Goal: Communication & Community: Ask a question

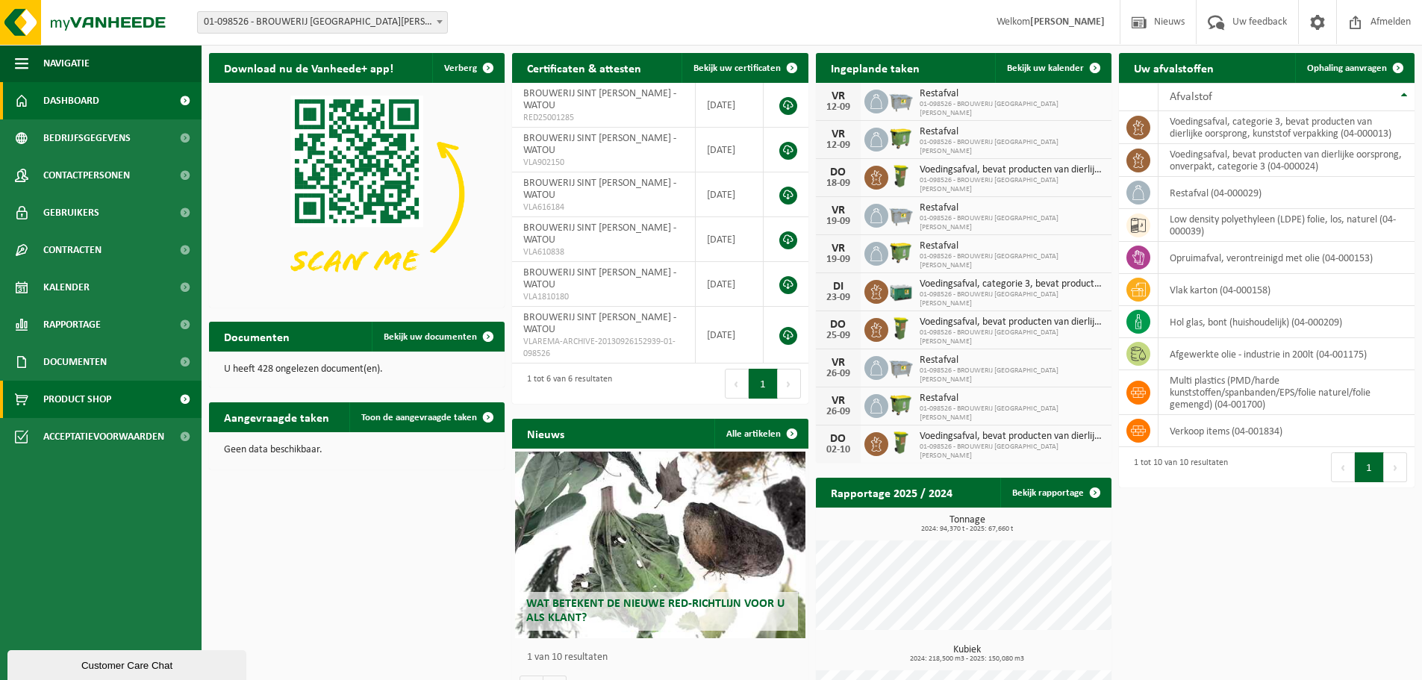
click at [71, 401] on span "Product Shop" at bounding box center [77, 399] width 68 height 37
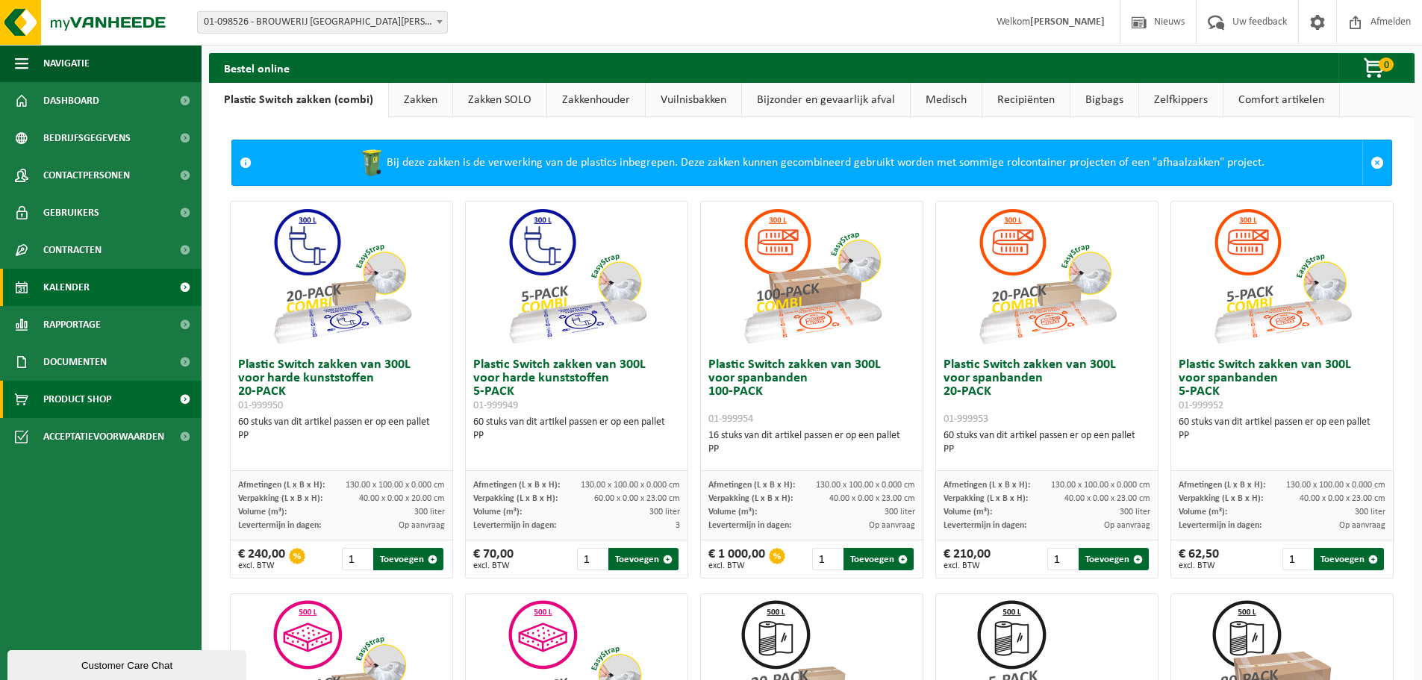
click at [90, 293] on link "Kalender" at bounding box center [101, 287] width 202 height 37
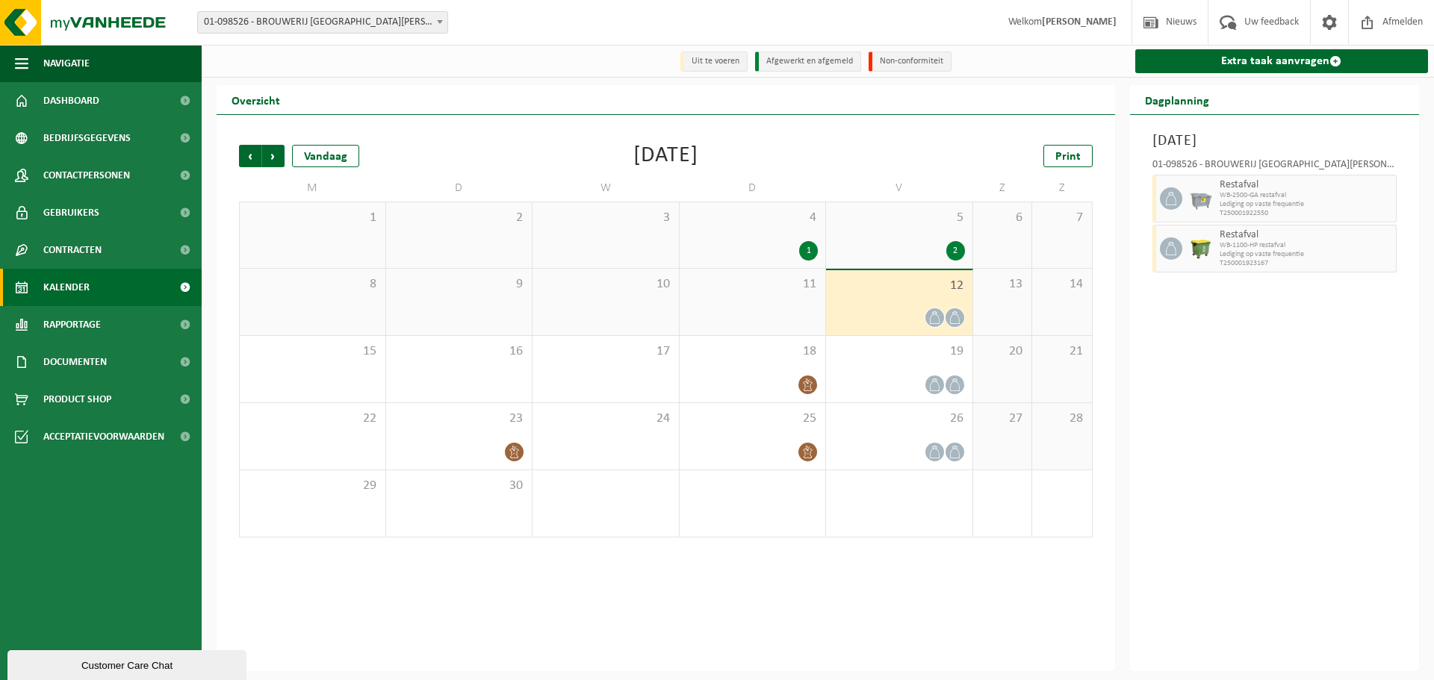
click at [788, 305] on div "11" at bounding box center [752, 302] width 146 height 66
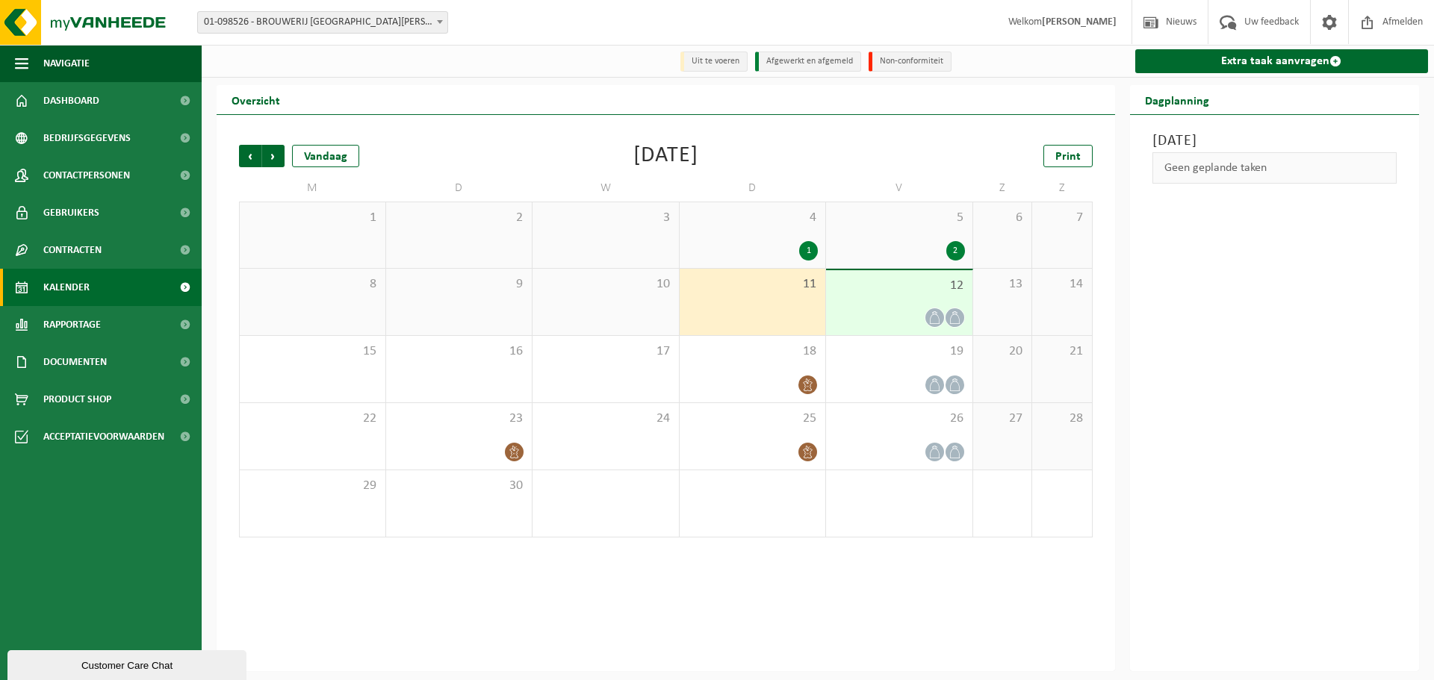
click at [764, 248] on div "1" at bounding box center [752, 250] width 131 height 19
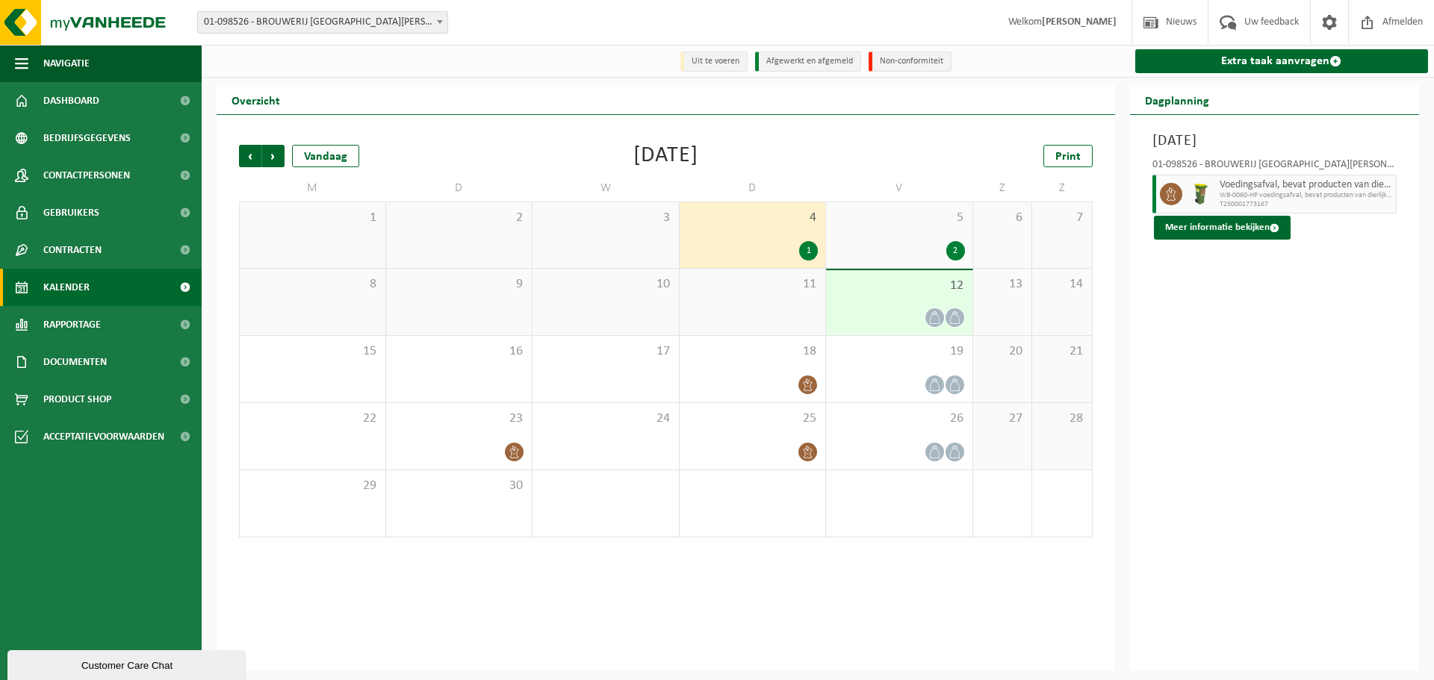
click at [762, 291] on span "11" at bounding box center [752, 284] width 131 height 16
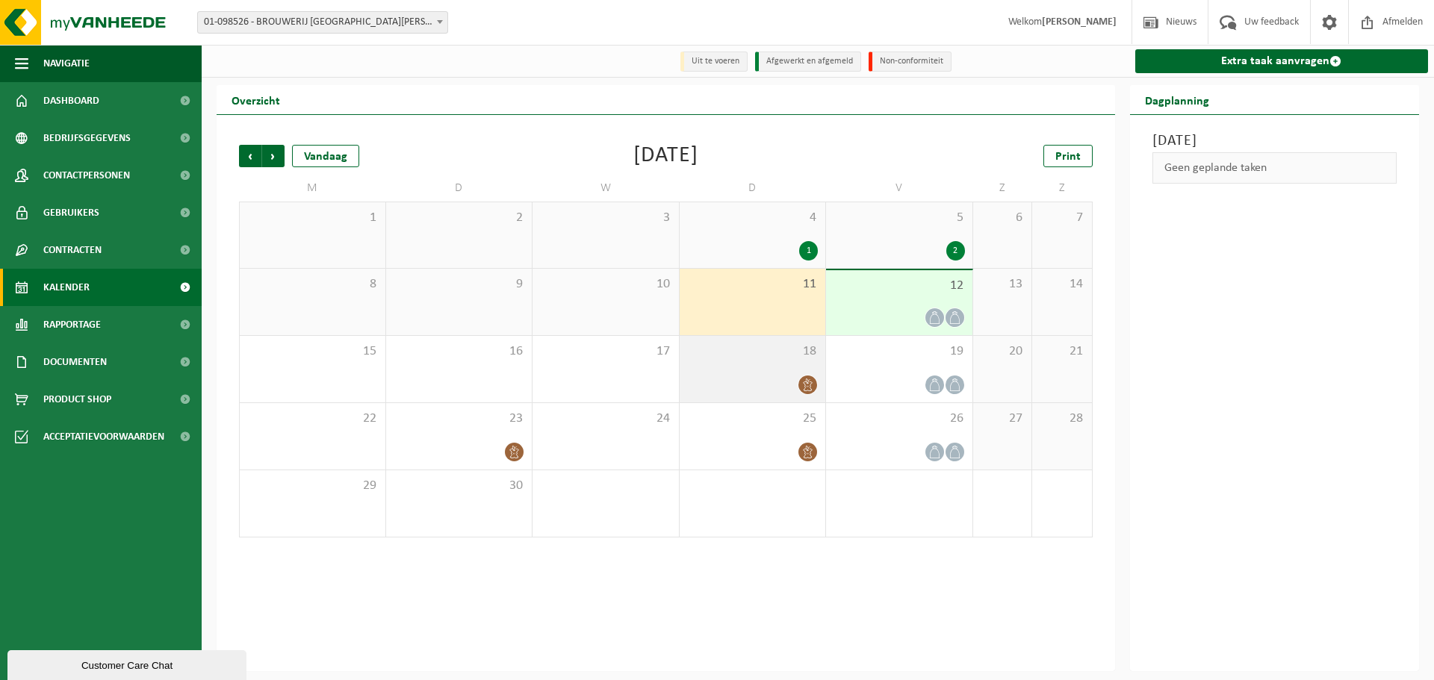
click at [768, 370] on div "18" at bounding box center [752, 369] width 146 height 66
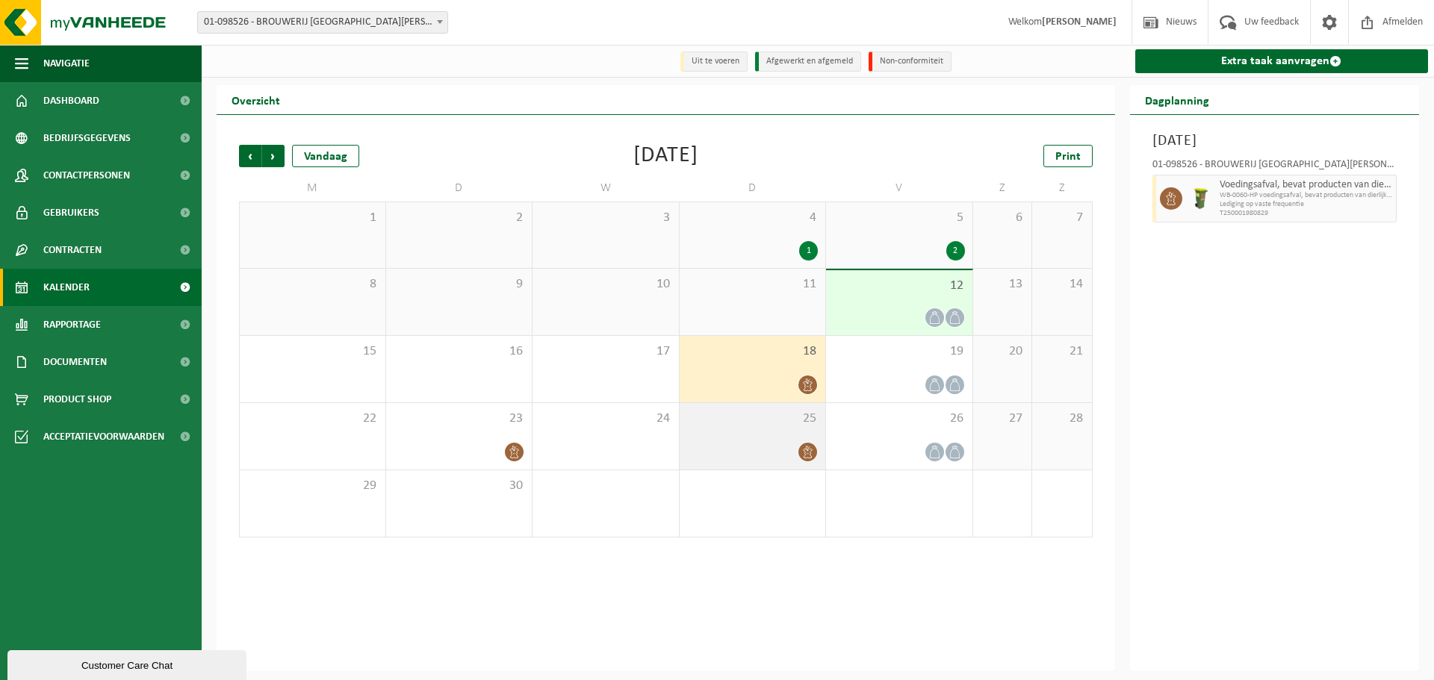
click at [782, 444] on div at bounding box center [752, 452] width 131 height 20
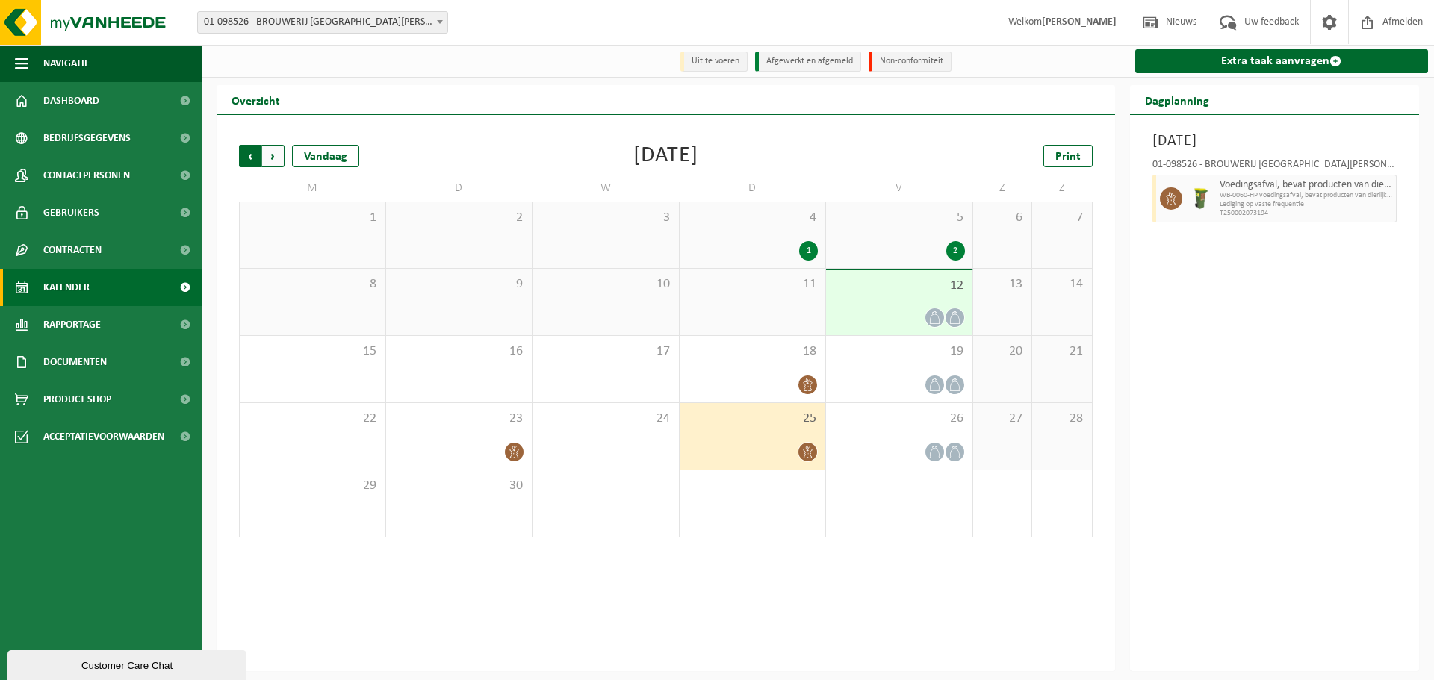
click at [277, 156] on span "Volgende" at bounding box center [273, 156] width 22 height 22
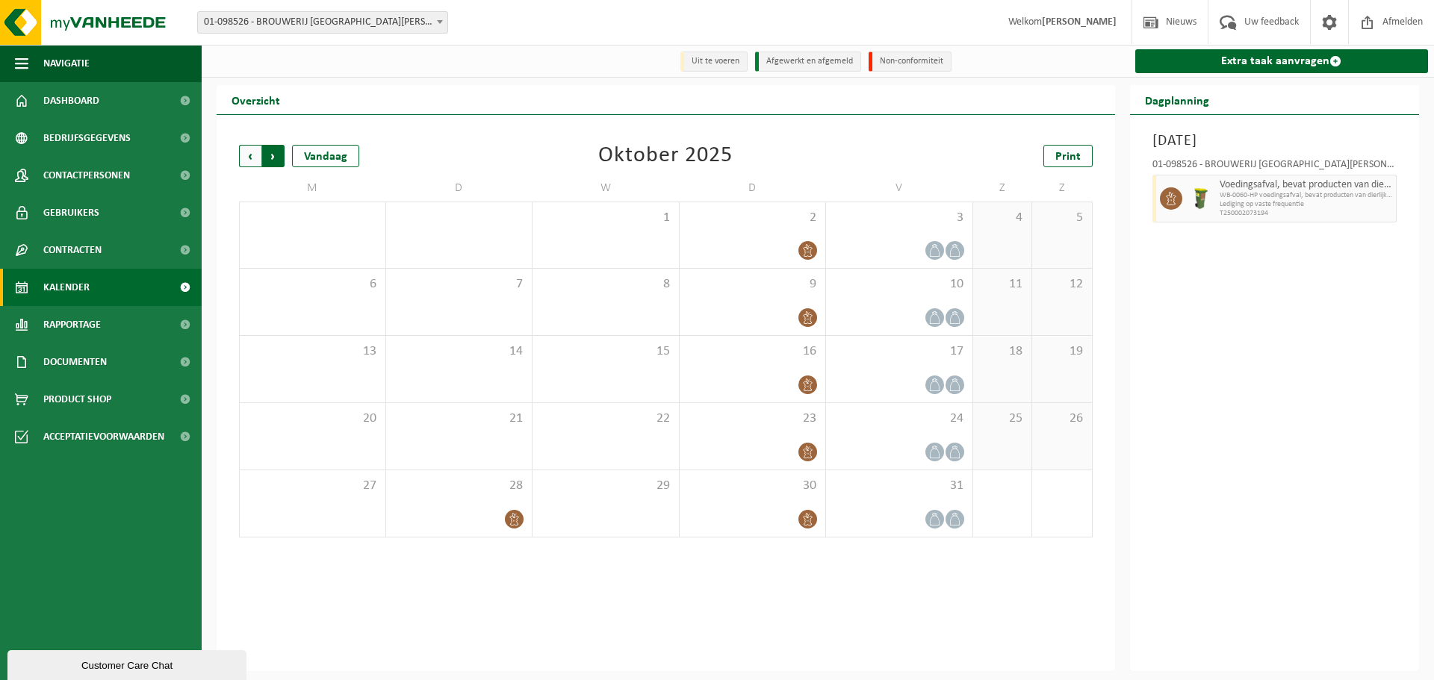
click at [255, 161] on span "Vorige" at bounding box center [250, 156] width 22 height 22
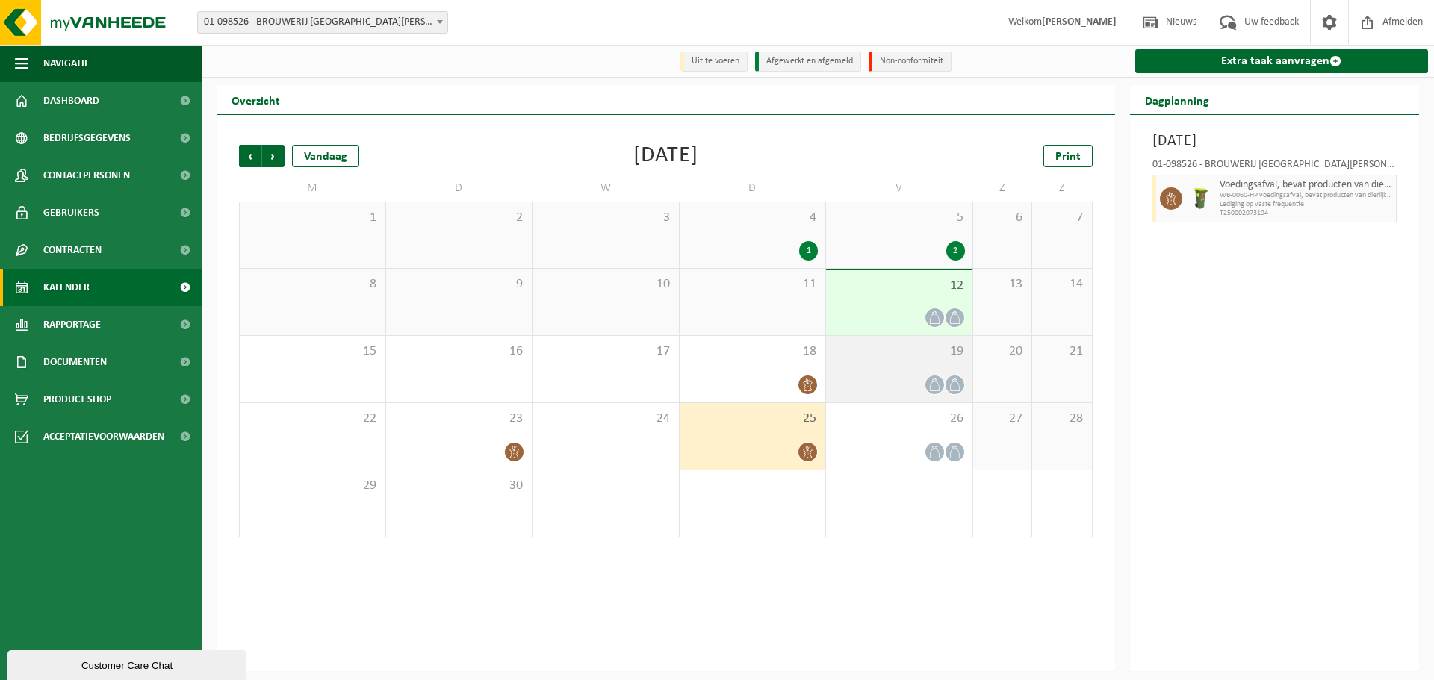
click at [928, 371] on div "19" at bounding box center [899, 369] width 146 height 66
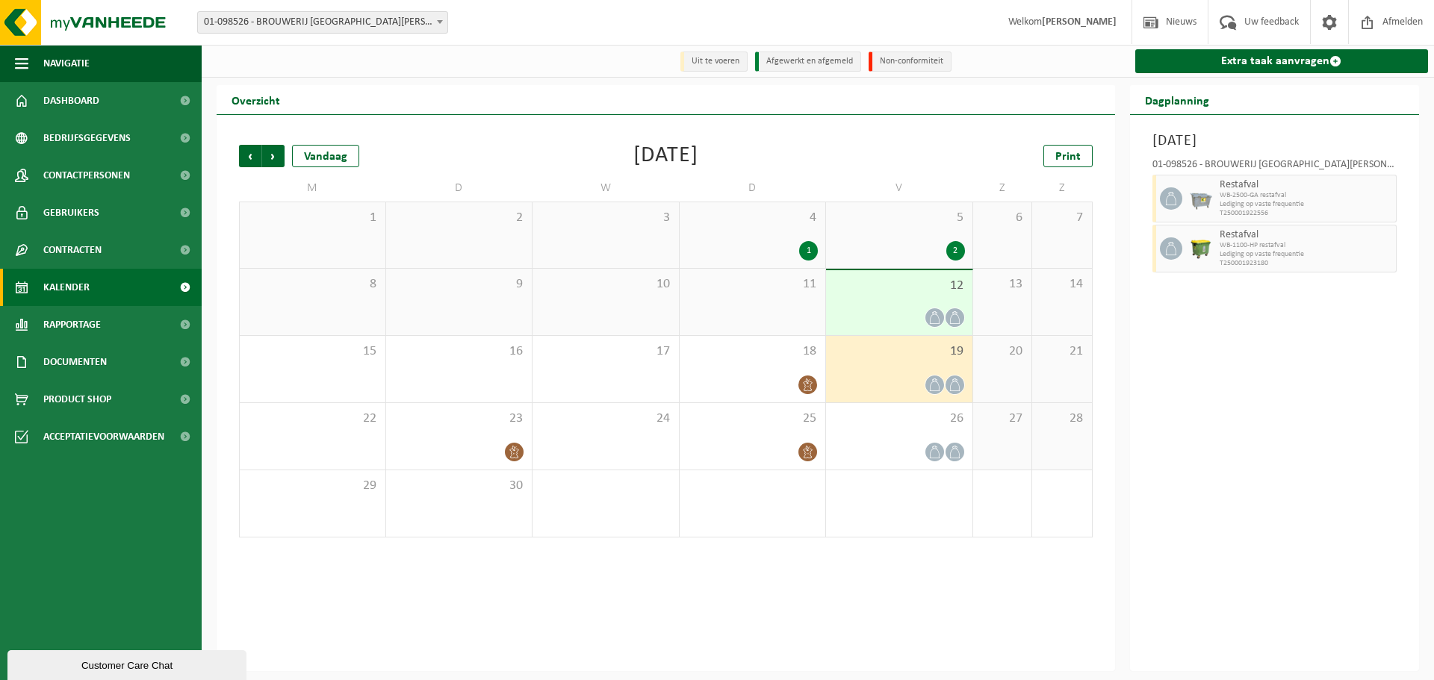
click at [818, 300] on div "11" at bounding box center [752, 302] width 146 height 66
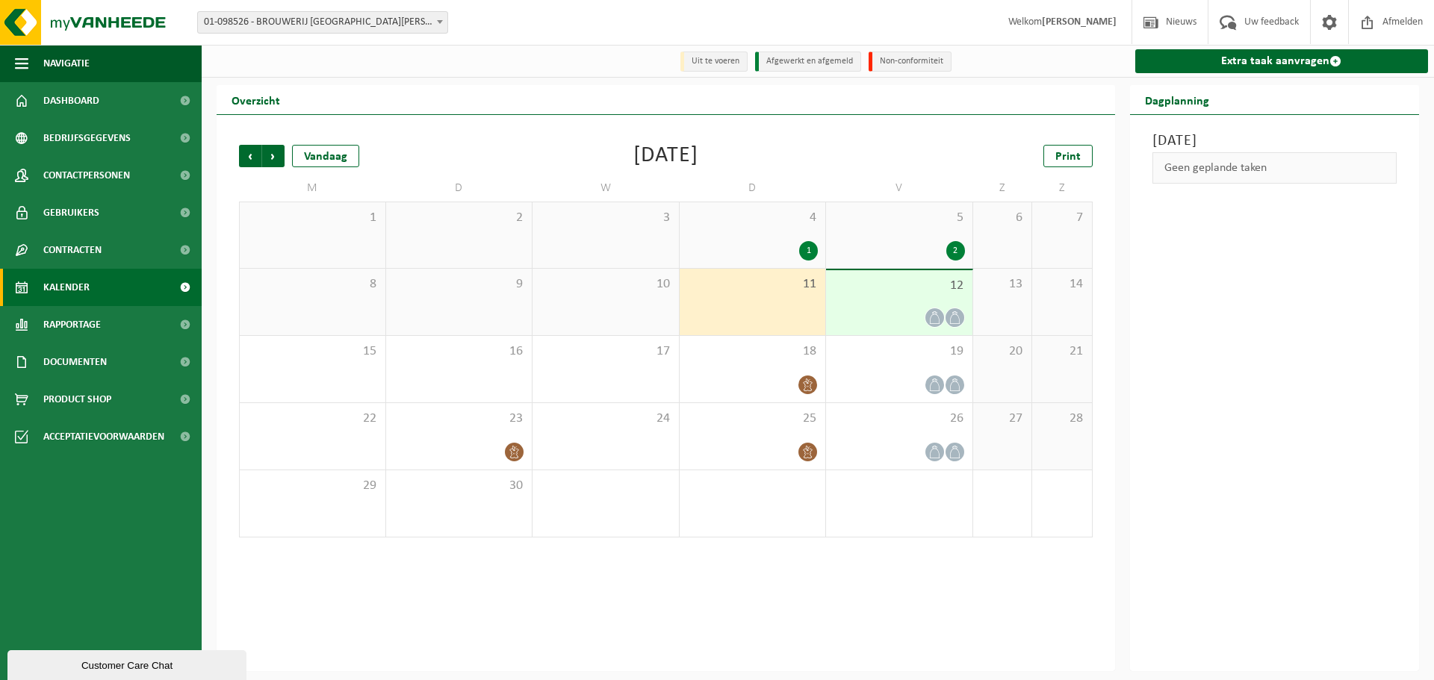
click at [868, 299] on div "12" at bounding box center [899, 302] width 146 height 65
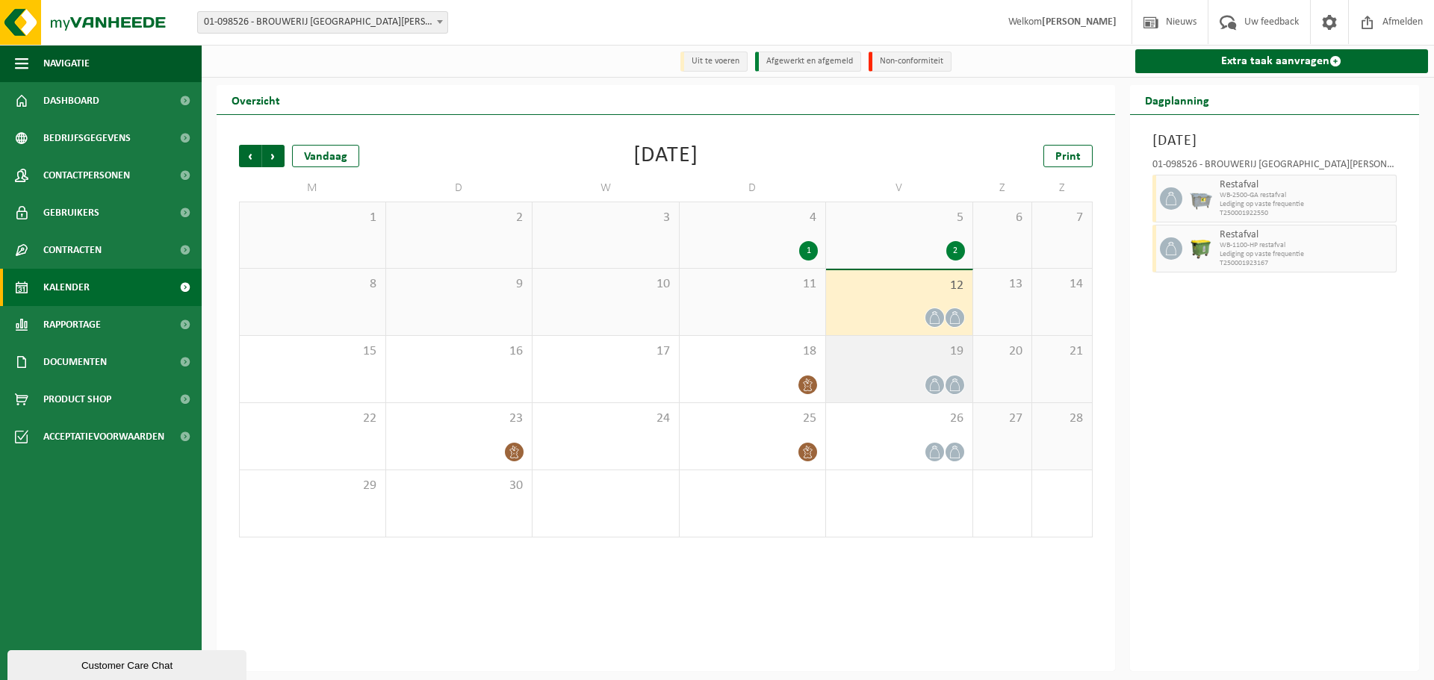
click at [903, 355] on span "19" at bounding box center [898, 351] width 131 height 16
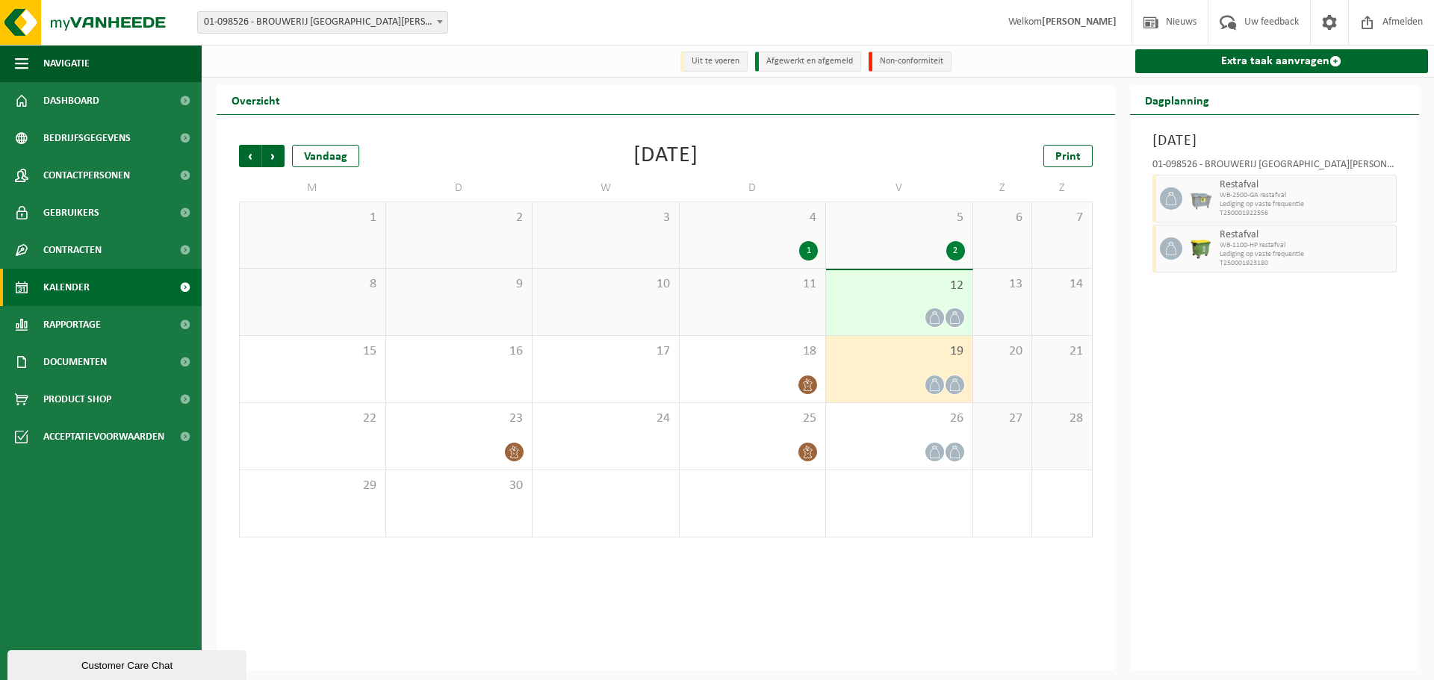
click at [900, 291] on span "12" at bounding box center [898, 286] width 131 height 16
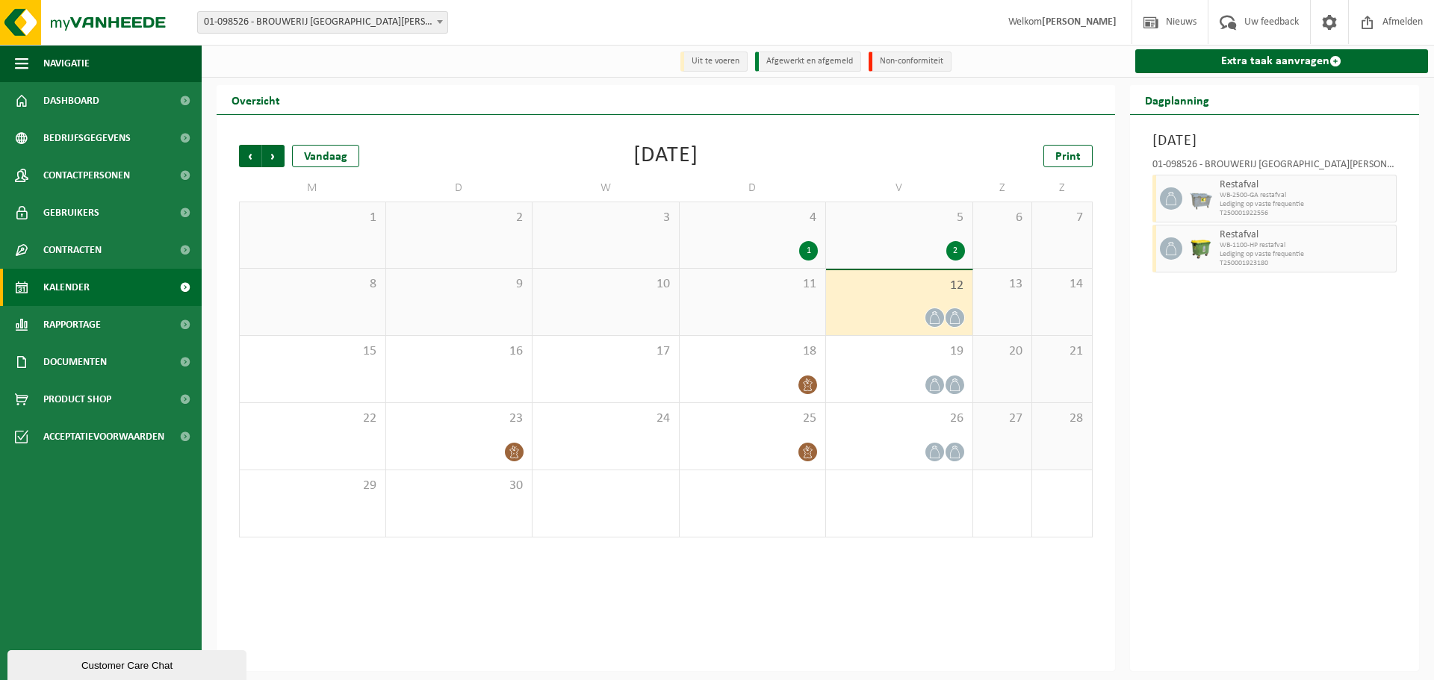
click at [780, 299] on div "11" at bounding box center [752, 302] width 146 height 66
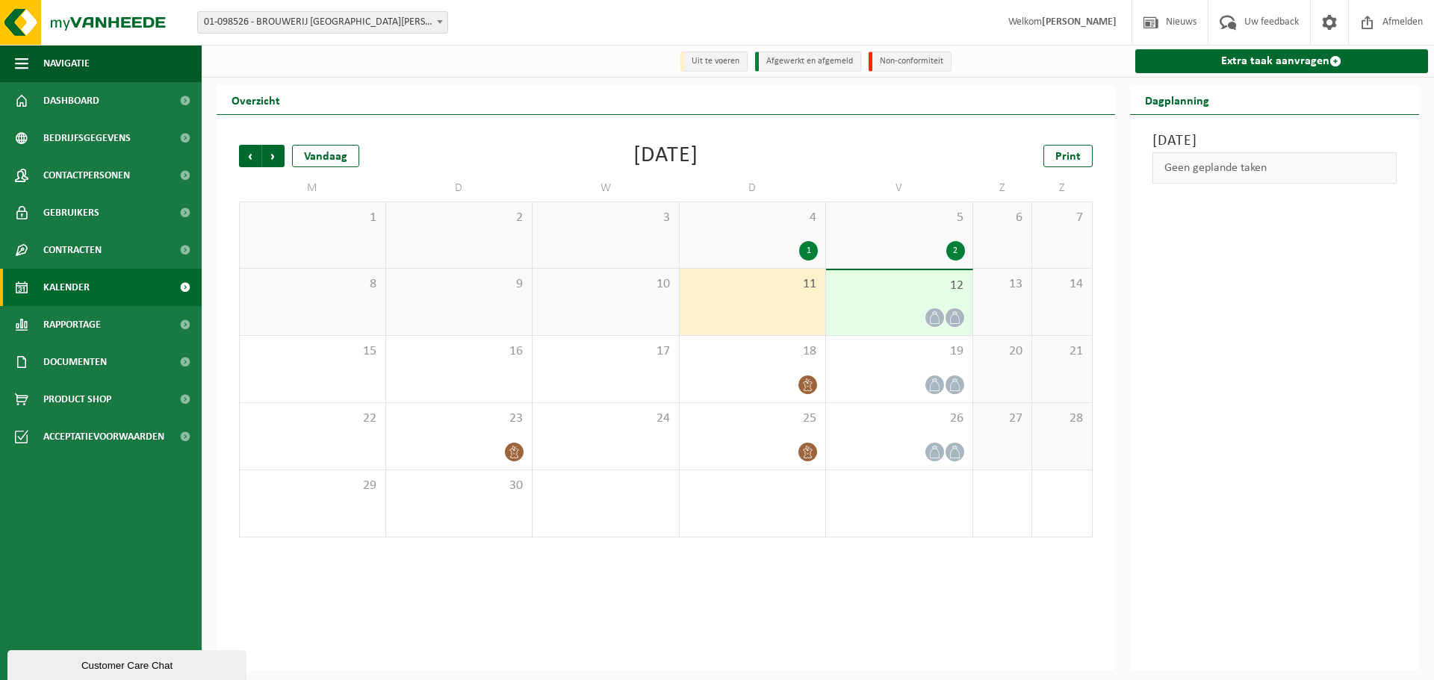
click at [869, 293] on span "12" at bounding box center [898, 286] width 131 height 16
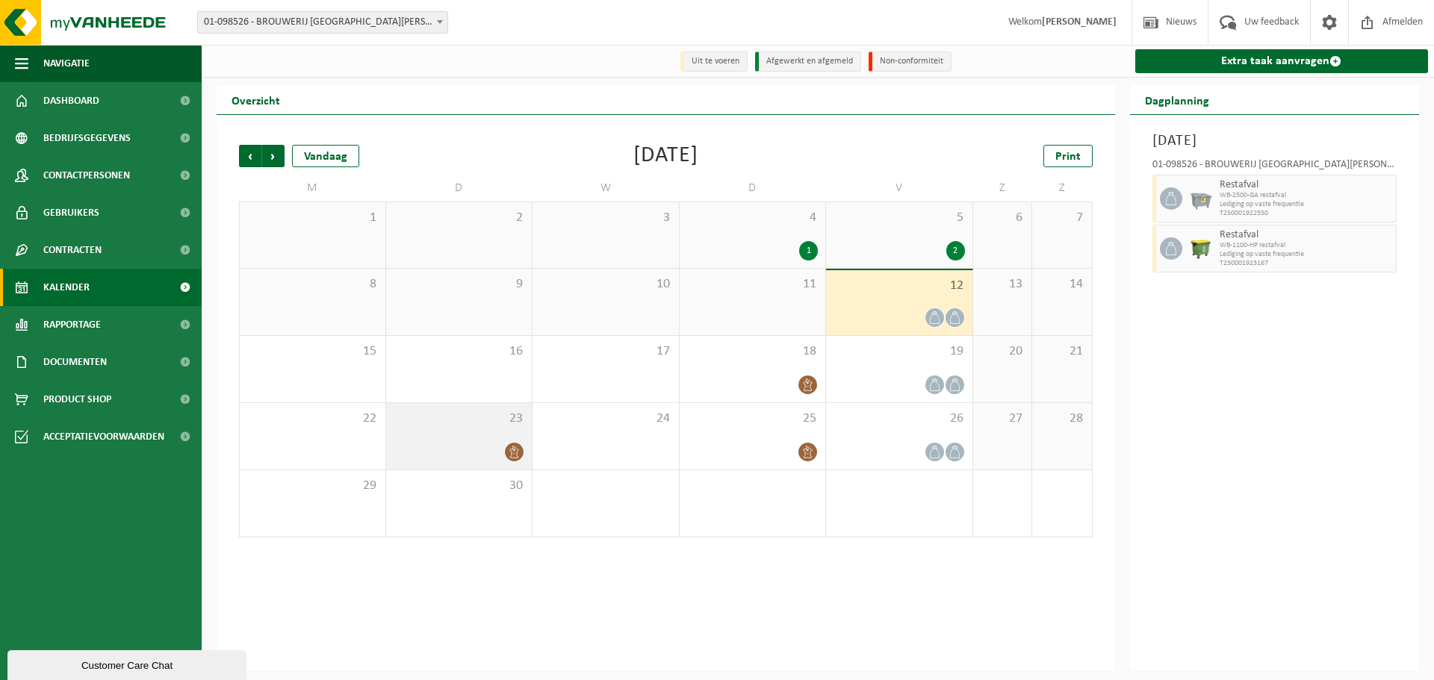
click at [443, 441] on div "23" at bounding box center [459, 436] width 146 height 66
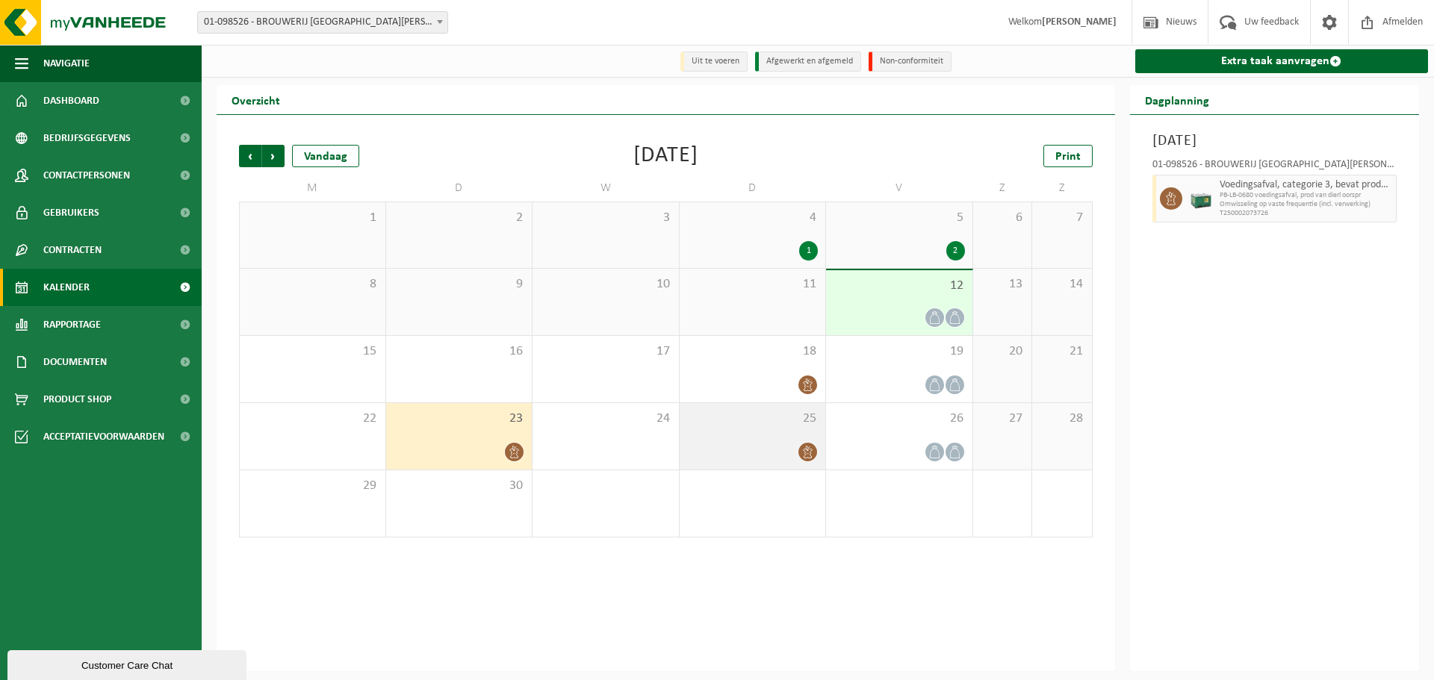
click at [805, 441] on div "25" at bounding box center [752, 436] width 146 height 66
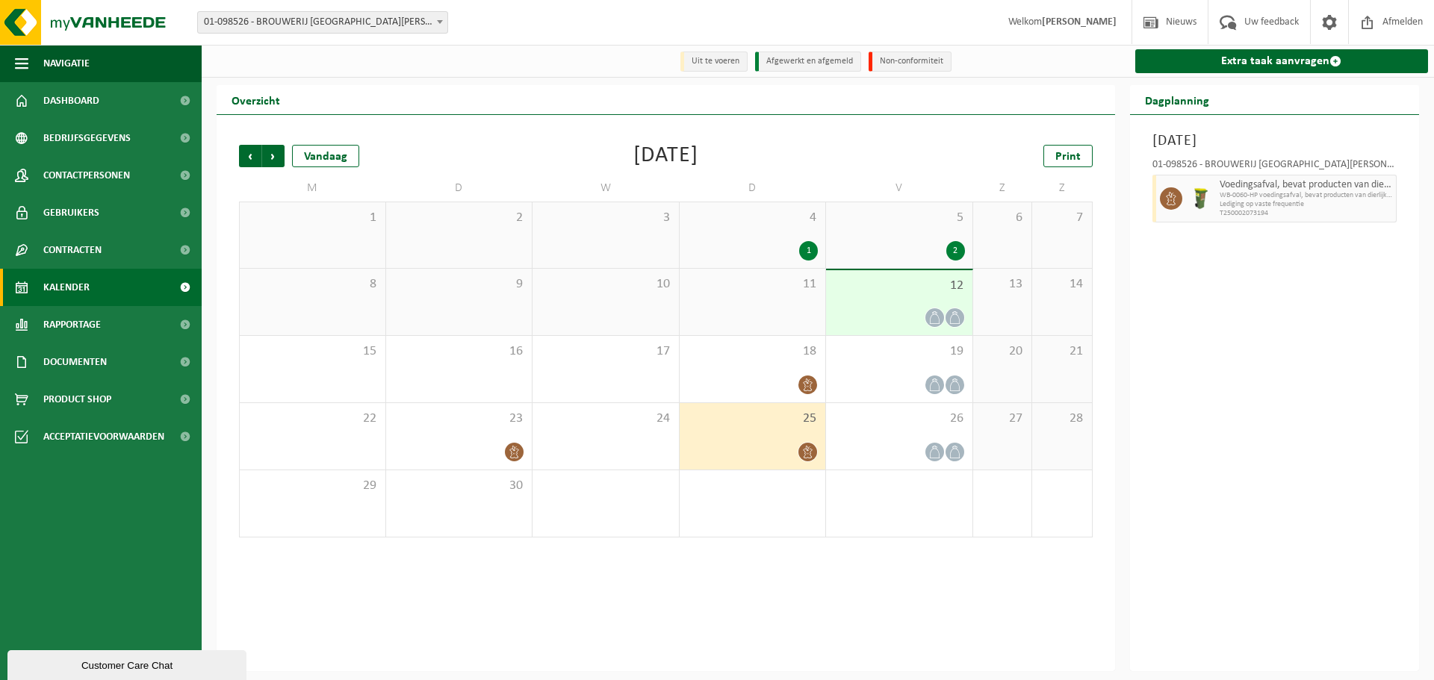
click at [946, 308] on div at bounding box center [898, 318] width 131 height 20
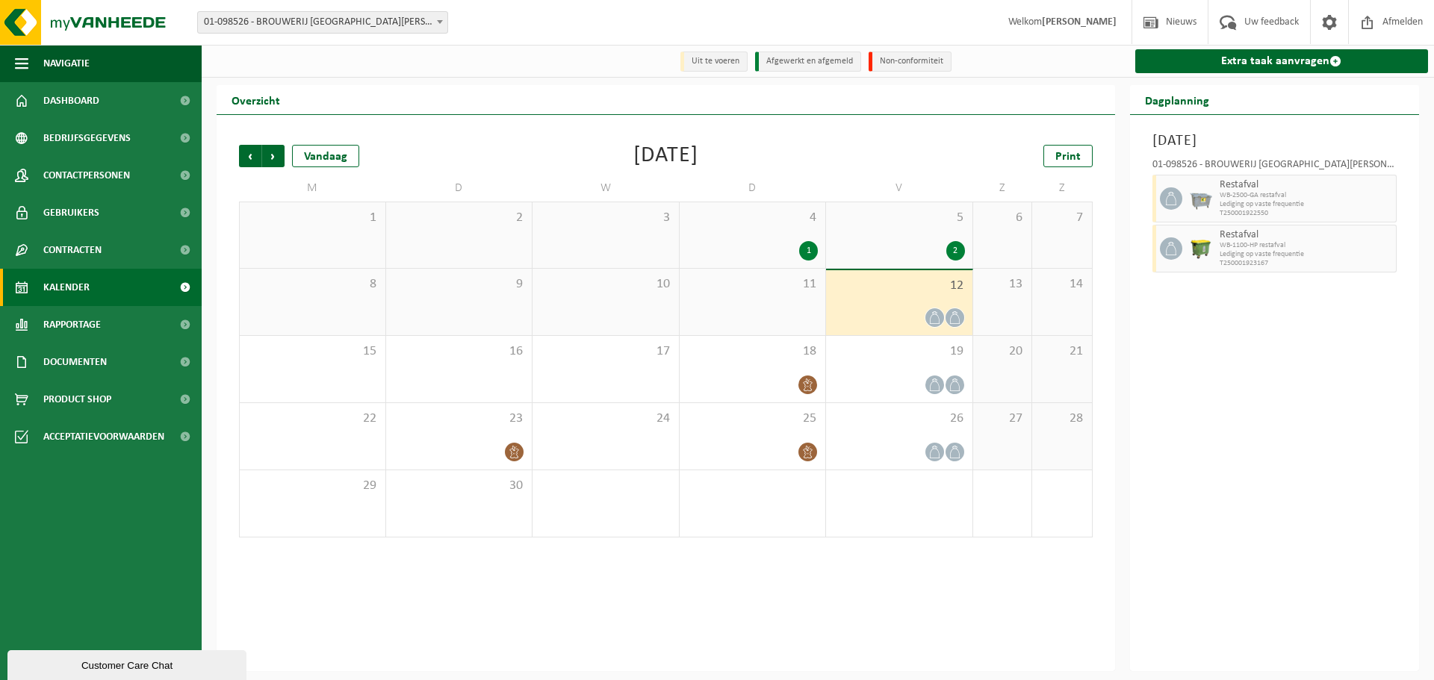
click at [919, 252] on div "2" at bounding box center [898, 250] width 131 height 19
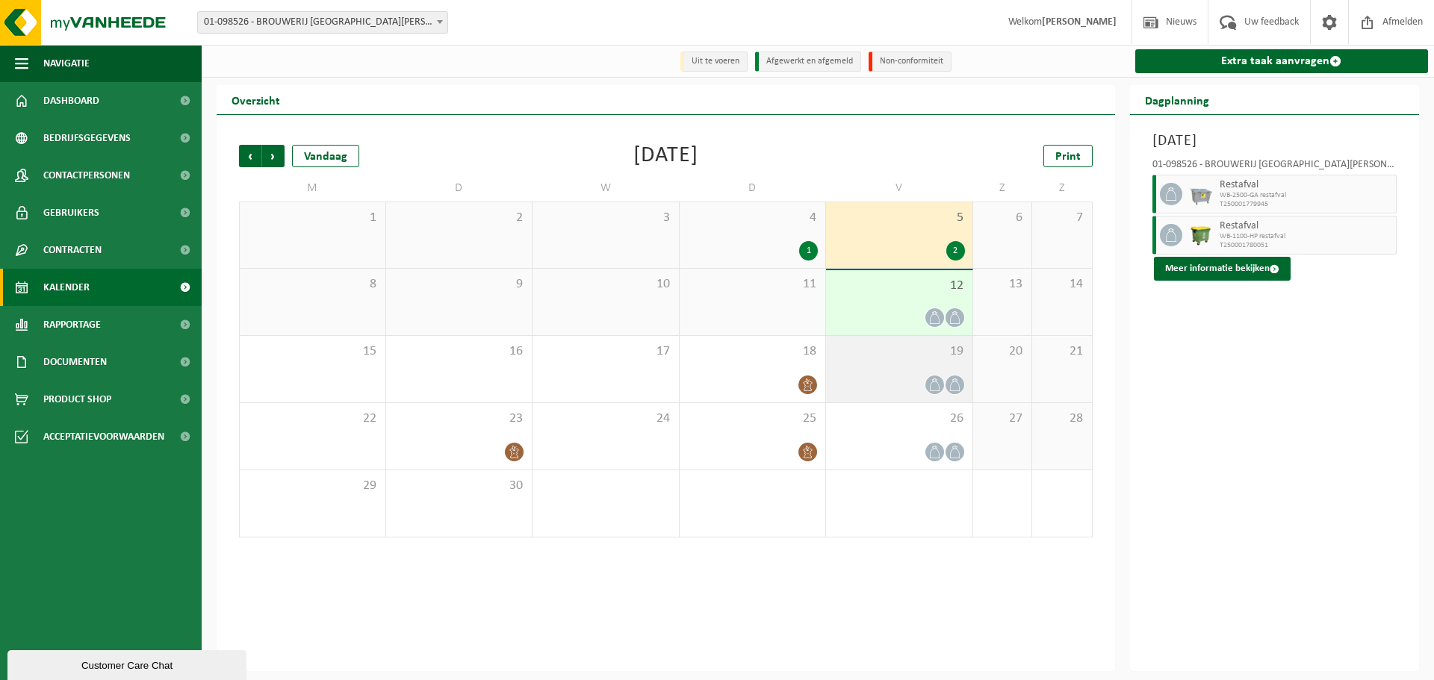
click at [925, 358] on span "19" at bounding box center [898, 351] width 131 height 16
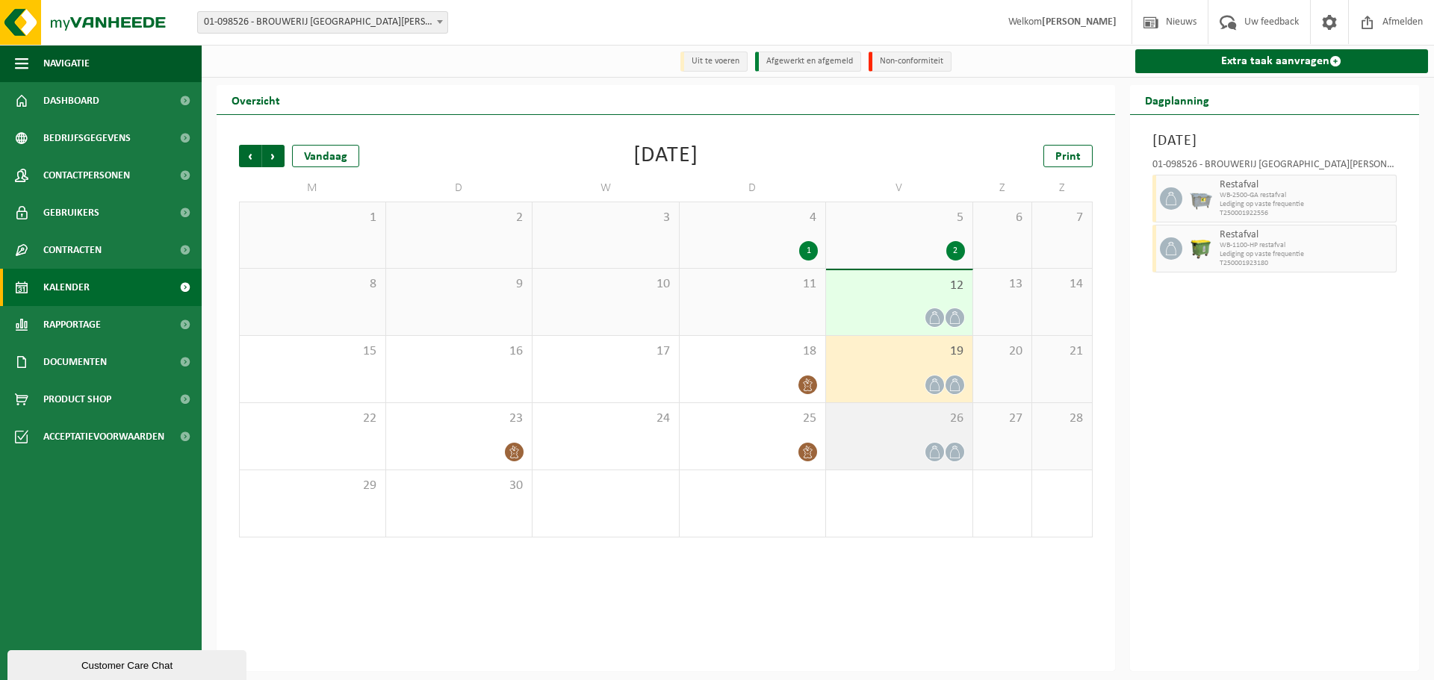
click at [937, 437] on div "26" at bounding box center [899, 436] width 146 height 66
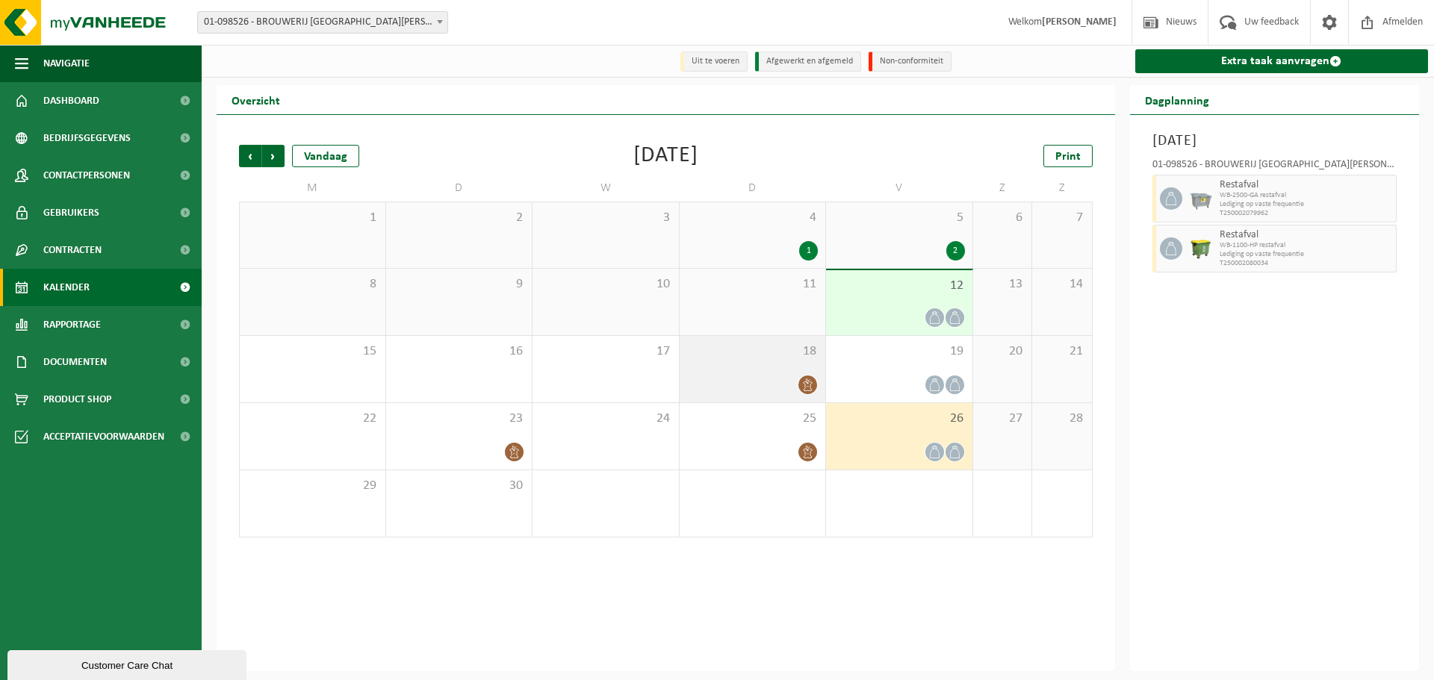
click at [803, 380] on icon at bounding box center [807, 385] width 13 height 13
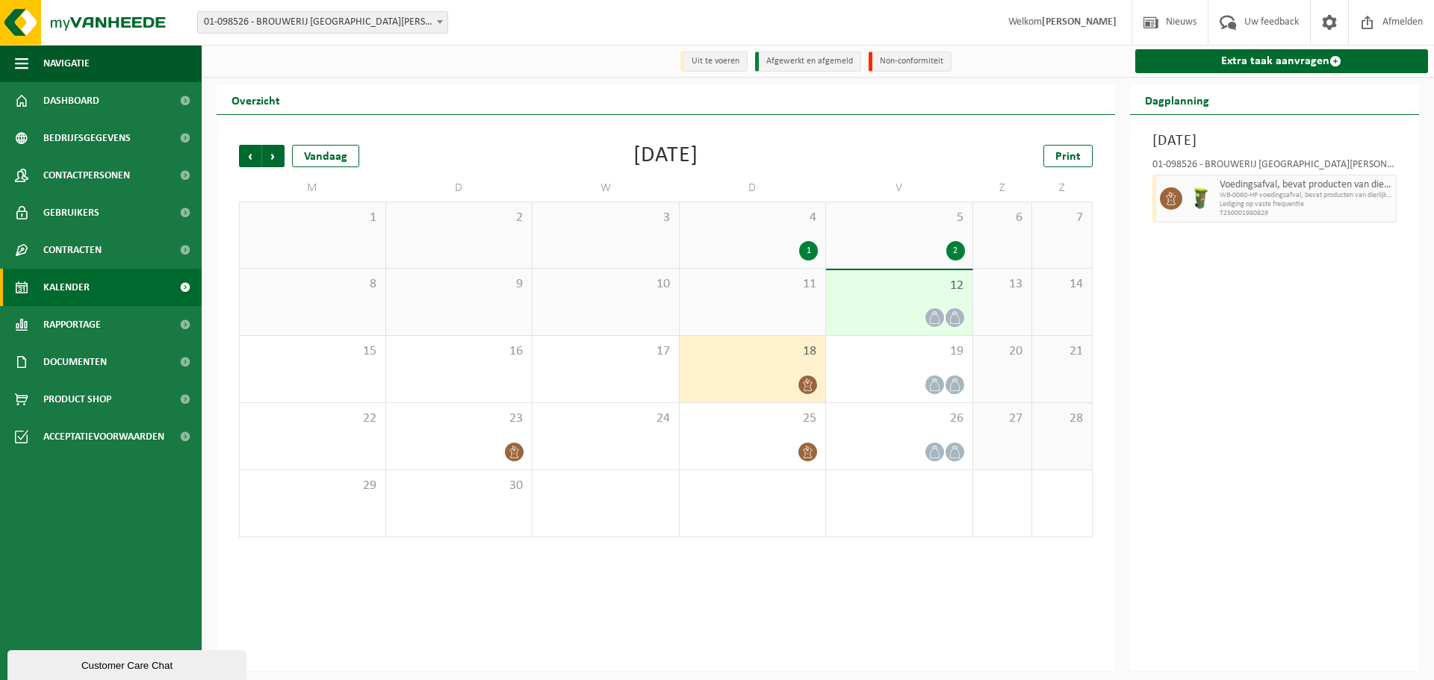
click at [773, 306] on div "11" at bounding box center [752, 302] width 146 height 66
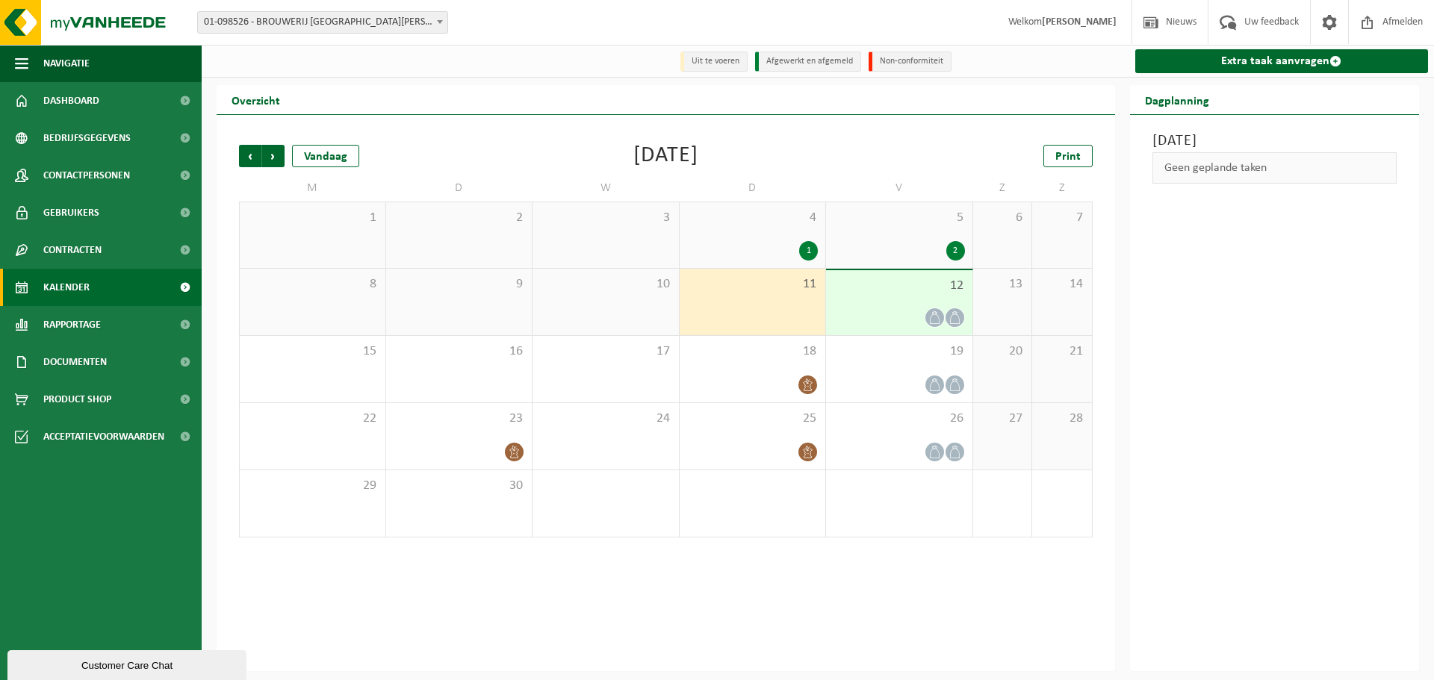
click at [122, 670] on div "Customer Care Chat" at bounding box center [127, 665] width 217 height 11
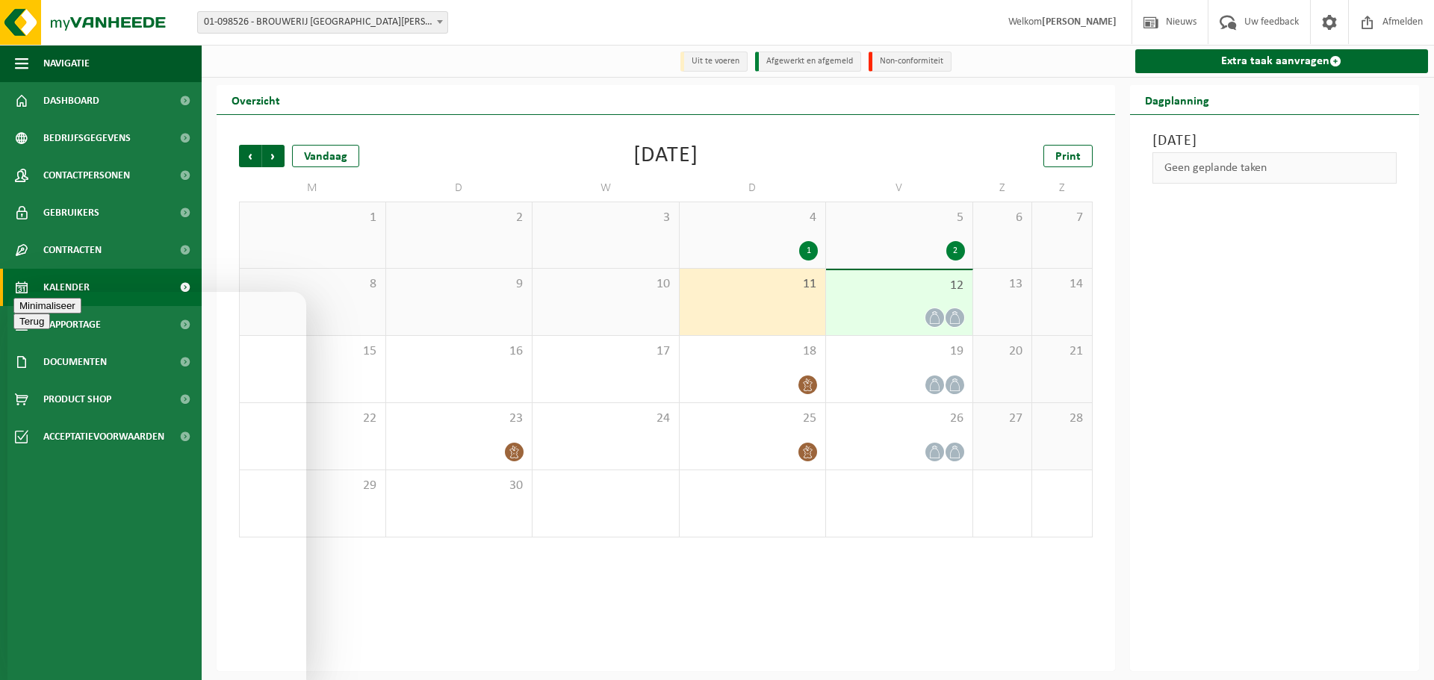
type textarea "Beste, de voedingsafval container werd gisteren niet geledigd. Ik vind hiervan …"
type textarea "Frederik"
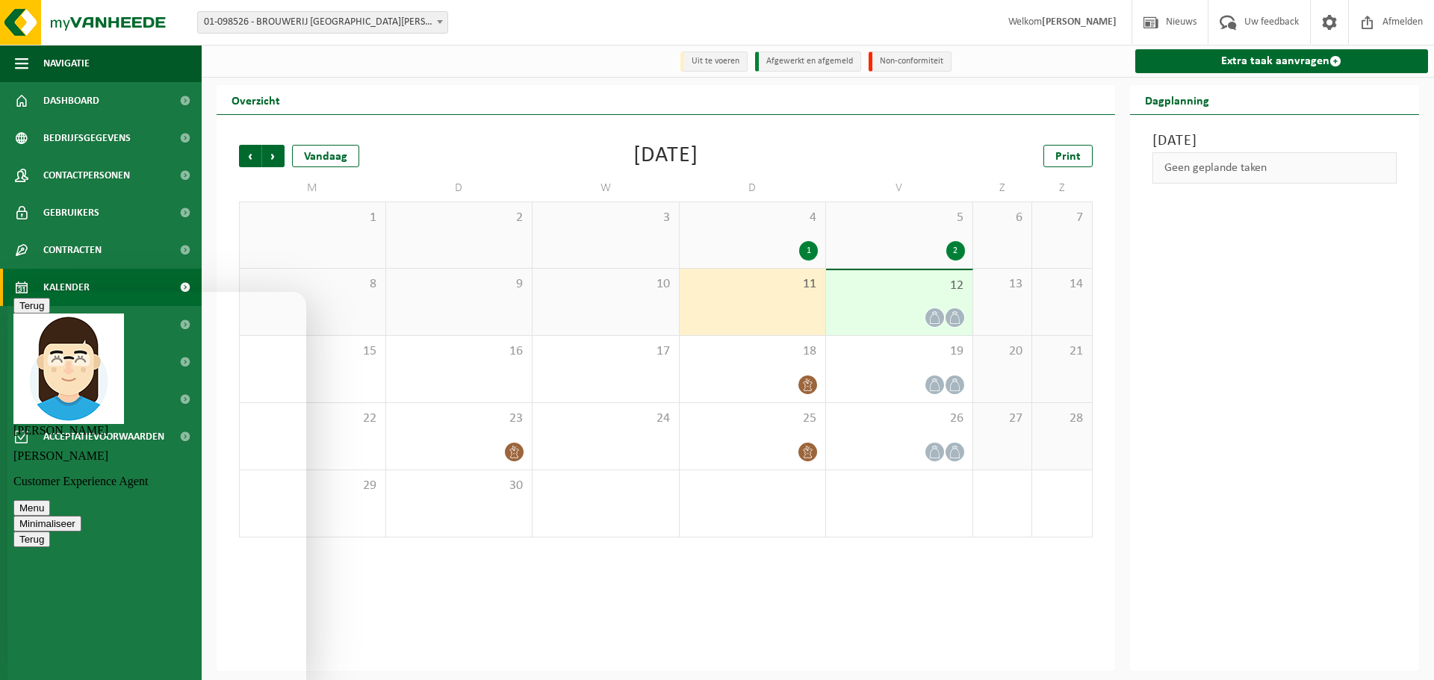
scroll to position [215, 0]
type textarea "ok, ik zag enkel dat de afhaling in de kalender ontbreekt. De container is voll…"
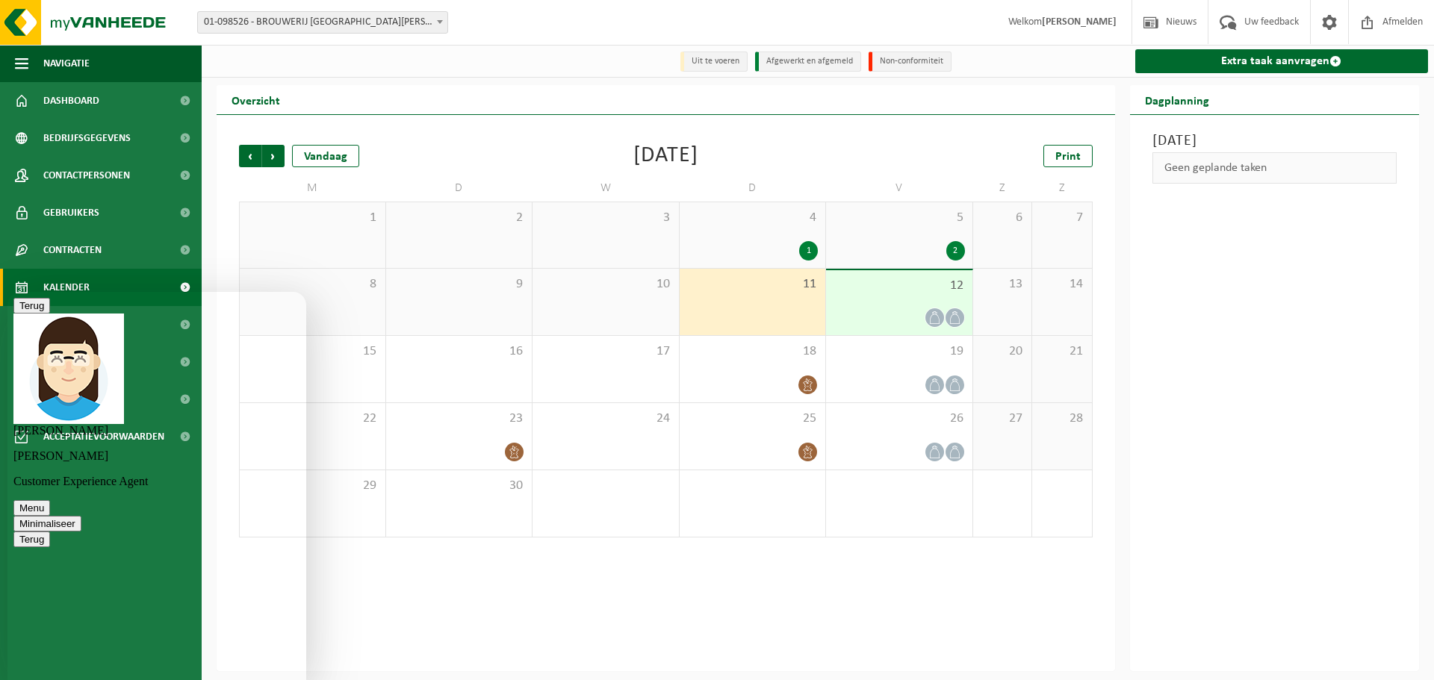
scroll to position [501, 0]
type textarea "Is er een vroegere afhaling mogelijk?"
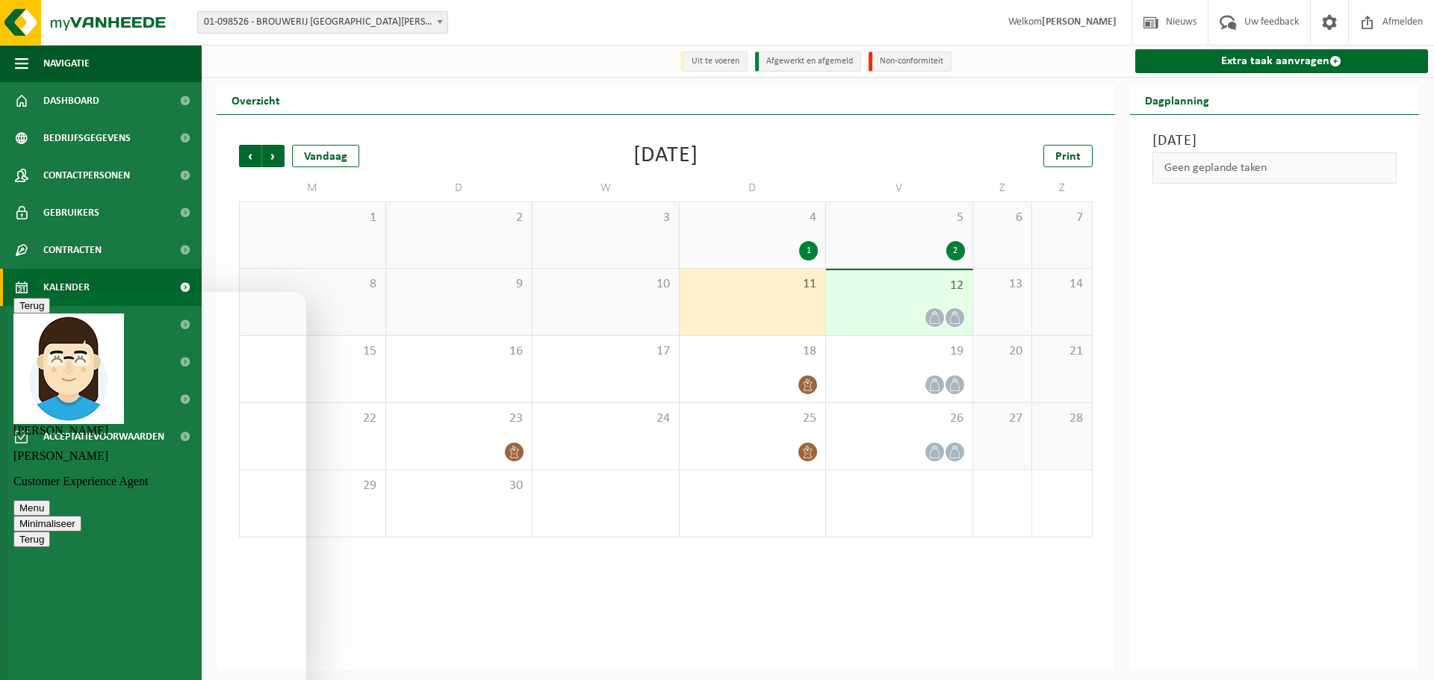
type textarea "ok, geen probleem. Ik stuur zodadelijk de foto. Mvg Frederik"
drag, startPoint x: 71, startPoint y: 349, endPoint x: 159, endPoint y: 349, distance: 88.1
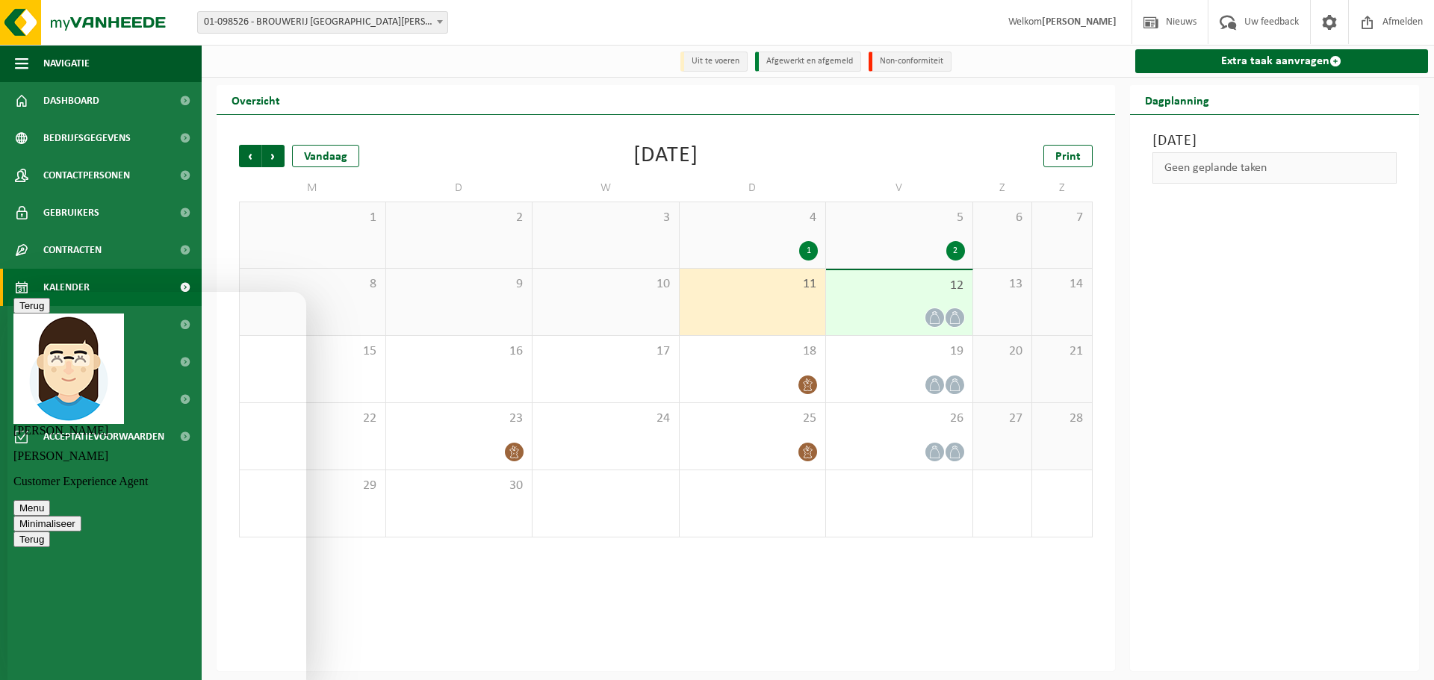
copy span "cx@vanheede.com"
